Goal: Find specific page/section: Find specific page/section

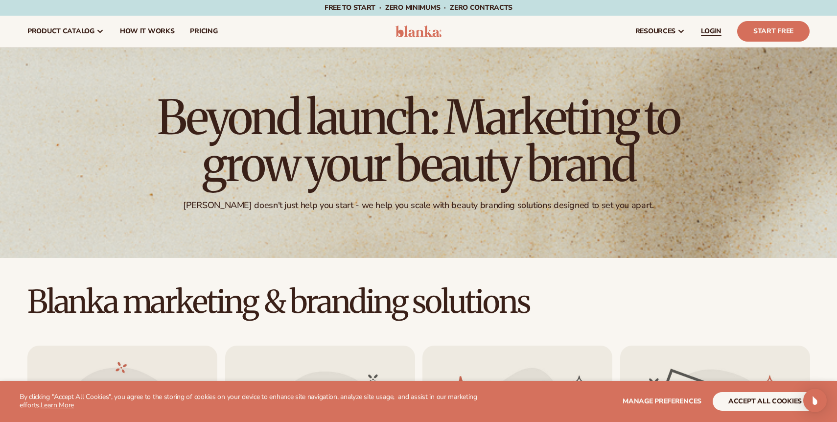
click at [722, 32] on link "LOGIN" at bounding box center [711, 31] width 36 height 31
